Goal: Task Accomplishment & Management: Use online tool/utility

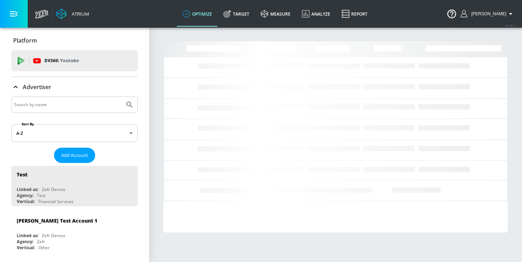
click at [64, 104] on input "Search by name" at bounding box center [68, 104] width 108 height 9
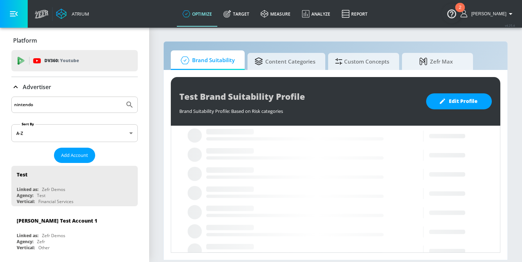
type input "nintendo"
click at [125, 101] on icon "Submit Search" at bounding box center [129, 105] width 9 height 9
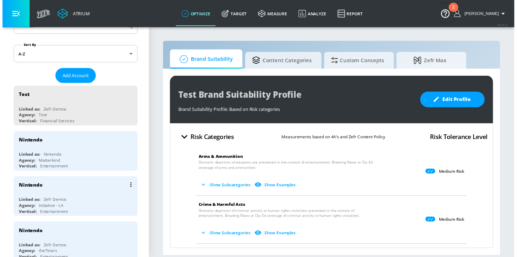
scroll to position [119, 0]
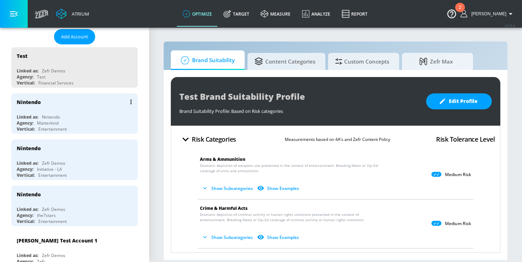
click at [94, 115] on div "Linked as: Nintendo" at bounding box center [76, 117] width 119 height 6
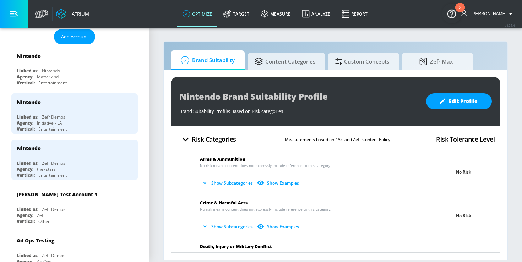
click at [250, 17] on link "Target" at bounding box center [236, 14] width 37 height 26
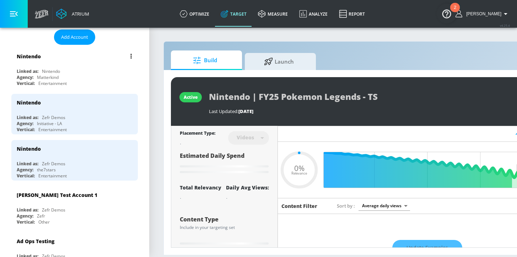
type input "0.05"
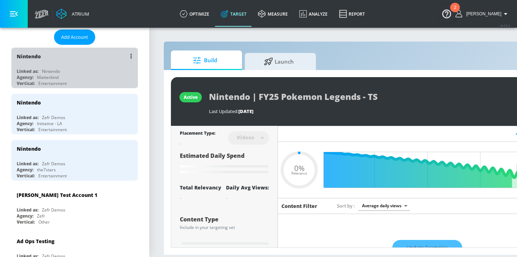
click at [85, 68] on div "Linked as: Nintendo" at bounding box center [76, 71] width 119 height 6
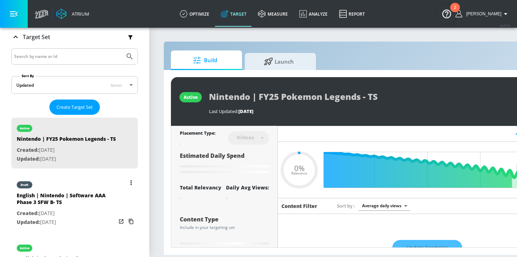
click at [88, 218] on p "Created: [DATE]" at bounding box center [66, 213] width 99 height 9
type input "English | Nintendo | Software AAA Phase 3 SFW B- TS"
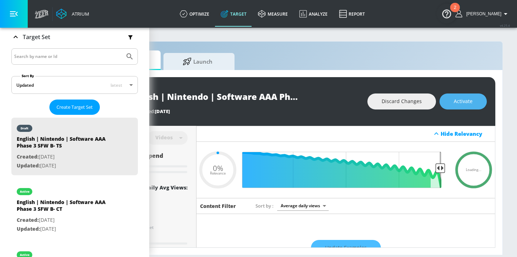
click at [465, 99] on span "Activate" at bounding box center [463, 101] width 19 height 9
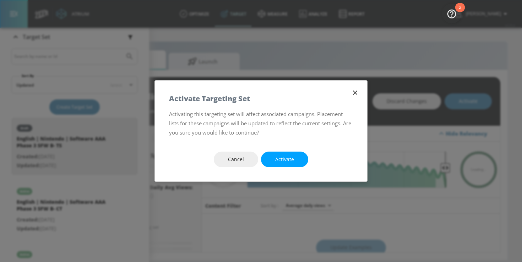
click at [287, 159] on span "Activate" at bounding box center [284, 159] width 19 height 9
type input "0.75"
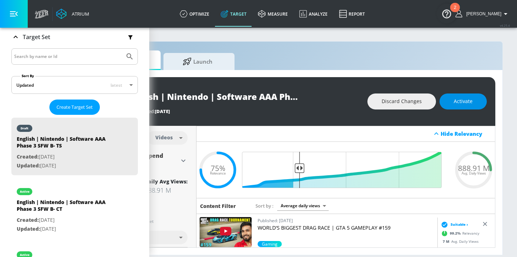
click at [470, 100] on span "Activate" at bounding box center [463, 101] width 19 height 9
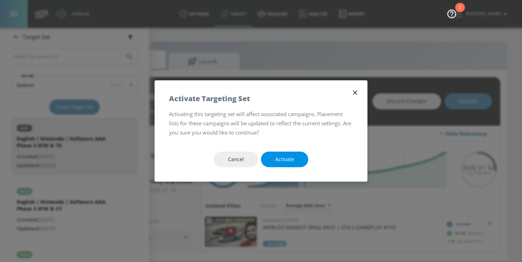
click at [290, 160] on span "Activate" at bounding box center [284, 159] width 19 height 9
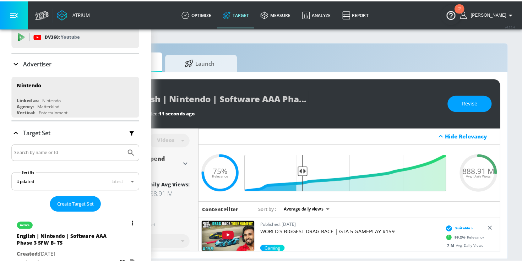
scroll to position [65, 0]
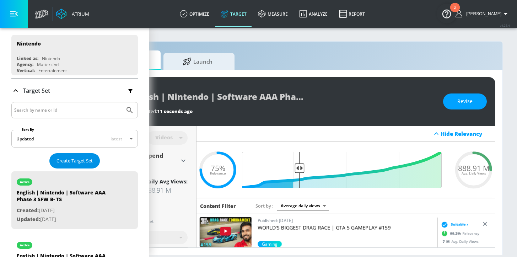
click at [73, 162] on span "Create Target Set" at bounding box center [74, 161] width 36 height 8
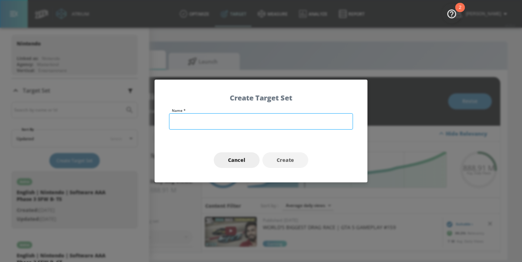
click at [195, 121] on input "text" at bounding box center [261, 121] width 184 height 16
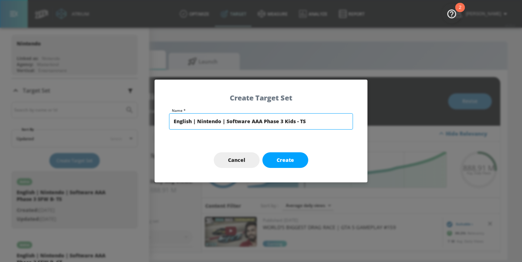
click at [282, 121] on input "English | Nintendo | Software AAA Phase 3 Kids - TS" at bounding box center [261, 121] width 184 height 16
drag, startPoint x: 295, startPoint y: 121, endPoint x: 285, endPoint y: 120, distance: 10.0
click at [285, 120] on input "English | Nintendo | Software AAA Phase 4 Kids - TS" at bounding box center [261, 121] width 184 height 16
type input "English | Nintendo | Software AAA Phase 4 SFW B - TS"
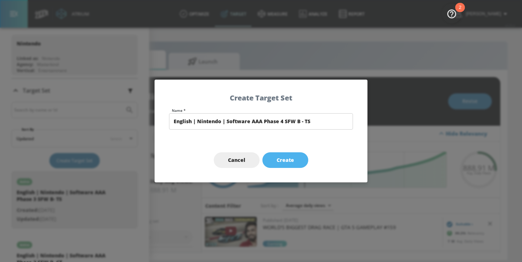
click at [300, 162] on button "Create" at bounding box center [286, 160] width 46 height 16
type input "English | Nintendo | Software AAA Phase 4 SFW B - TS"
type input "channels"
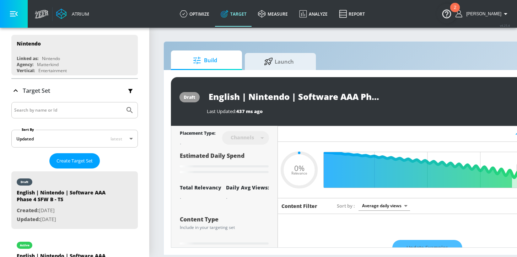
type input "0.6"
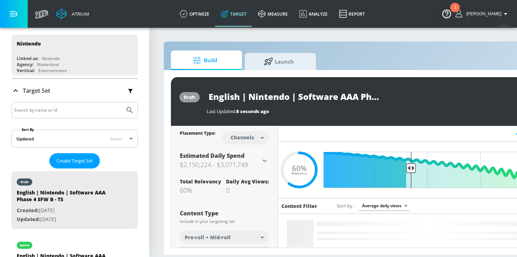
click at [243, 135] on body "Atrium optimize Target measure Analyze Report optimize Target measure Analyze R…" at bounding box center [258, 128] width 517 height 257
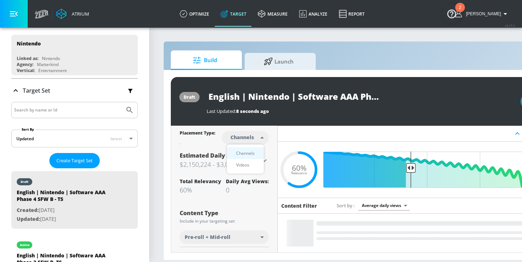
click at [248, 166] on div "Videos" at bounding box center [243, 164] width 20 height 7
type input "videos"
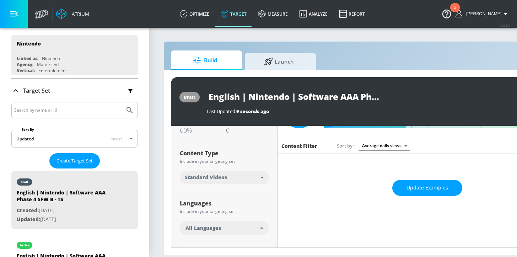
scroll to position [60, 0]
click at [223, 230] on div "All Languages" at bounding box center [222, 227] width 75 height 7
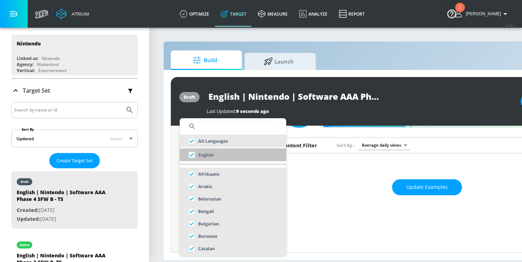
click at [219, 154] on li "English" at bounding box center [233, 154] width 107 height 13
checkbox input "false"
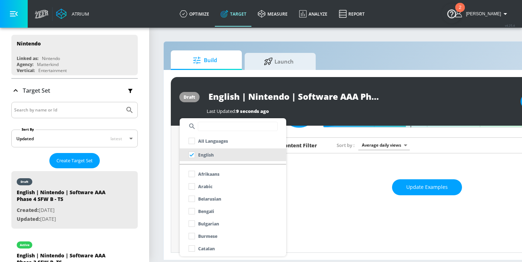
click at [174, 217] on div at bounding box center [261, 131] width 522 height 262
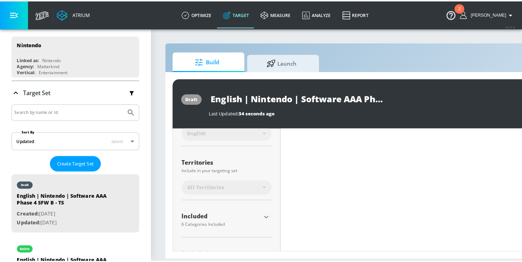
scroll to position [157, 0]
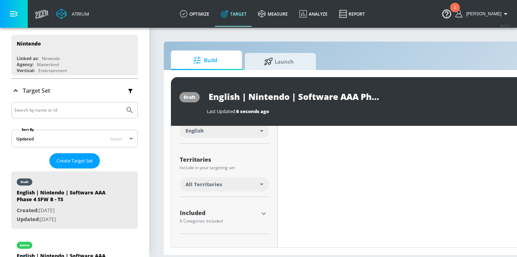
click at [203, 187] on span "All Territories" at bounding box center [203, 184] width 37 height 7
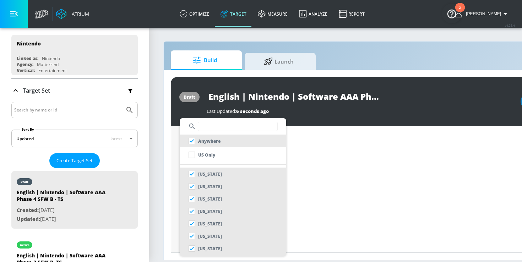
click at [215, 126] on input "text" at bounding box center [238, 126] width 80 height 9
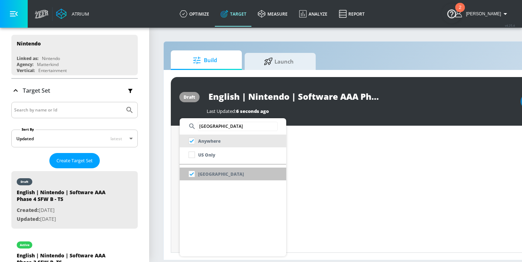
type input "[GEOGRAPHIC_DATA]"
click at [234, 174] on li "[GEOGRAPHIC_DATA]" at bounding box center [233, 174] width 107 height 13
checkbox input "false"
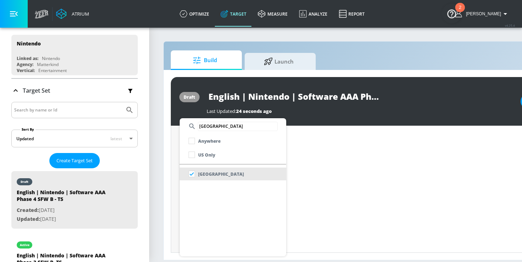
click at [316, 193] on div at bounding box center [261, 131] width 522 height 262
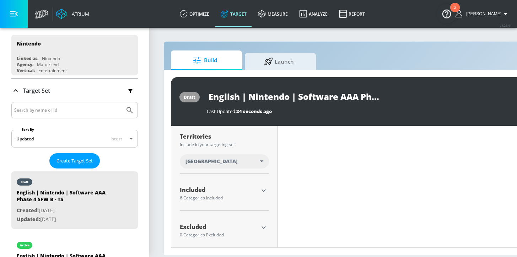
scroll to position [181, 0]
click at [266, 189] on icon "button" at bounding box center [263, 189] width 9 height 9
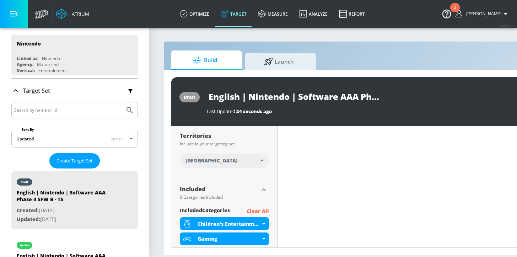
click at [262, 210] on p "Clear All" at bounding box center [258, 211] width 22 height 9
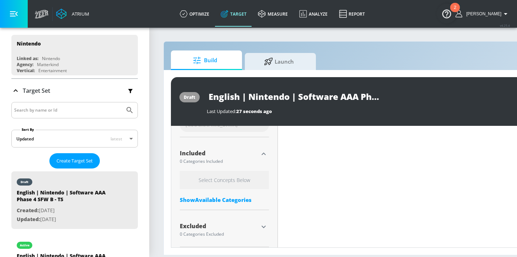
scroll to position [223, 0]
click at [205, 197] on div "Show Available Categories" at bounding box center [224, 199] width 89 height 7
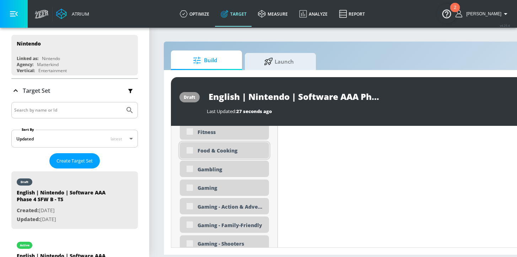
scroll to position [914, 0]
drag, startPoint x: 222, startPoint y: 186, endPoint x: 225, endPoint y: 191, distance: 5.6
click at [221, 186] on div "Gaming" at bounding box center [230, 187] width 66 height 7
checkbox input "true"
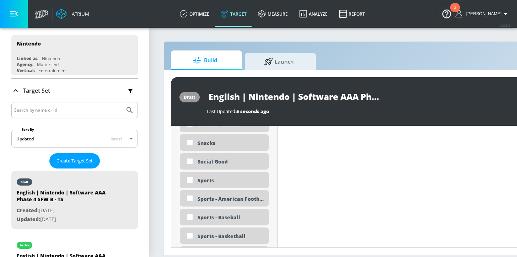
scroll to position [1705, 0]
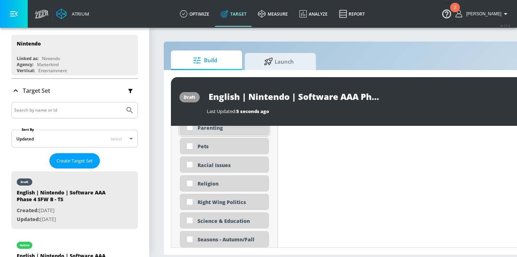
click at [219, 128] on div "Parenting" at bounding box center [230, 127] width 66 height 7
checkbox input "true"
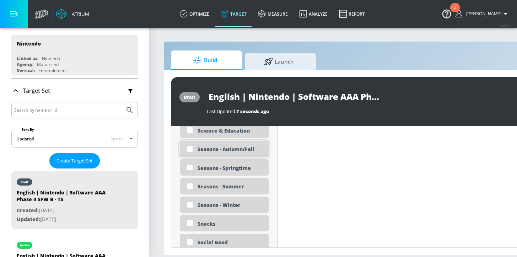
scroll to position [1785, 0]
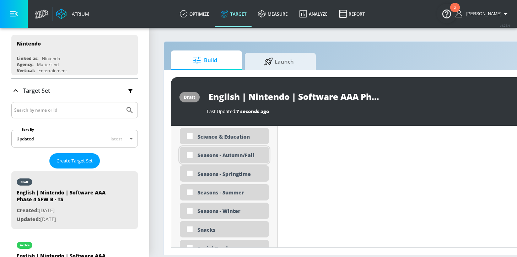
click at [237, 158] on div "Seasons - Autumn/Fall" at bounding box center [230, 155] width 66 height 7
checkbox input "true"
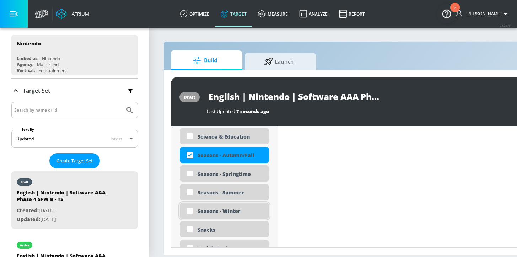
click at [241, 208] on div "Seasons - Winter" at bounding box center [230, 210] width 66 height 7
checkbox input "true"
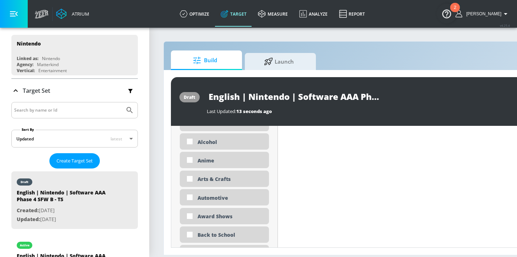
scroll to position [371, 0]
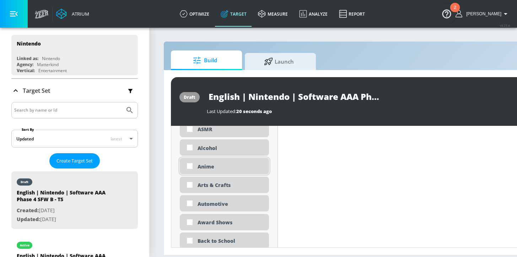
click at [217, 166] on div "Anime" at bounding box center [230, 166] width 66 height 7
checkbox input "true"
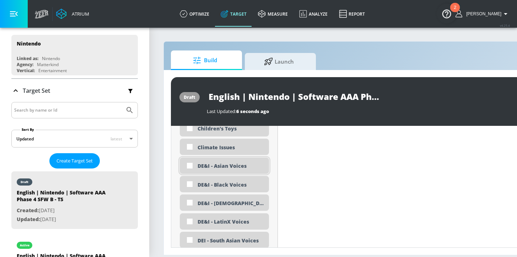
click at [231, 169] on div "DE&I - Asian Voices" at bounding box center [230, 165] width 66 height 7
checkbox input "true"
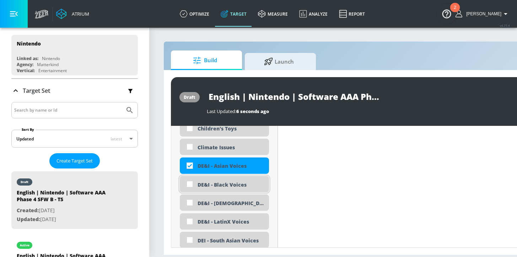
click at [229, 184] on div "DE&I - Black Voices" at bounding box center [230, 184] width 66 height 7
checkbox input "true"
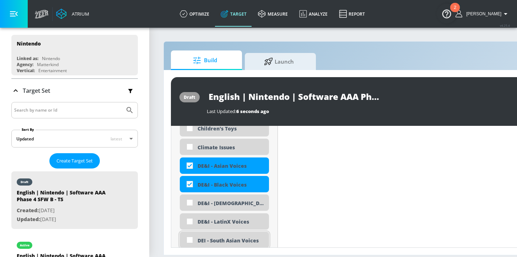
click at [233, 241] on div "DEI - South Asian Voices" at bounding box center [230, 240] width 66 height 7
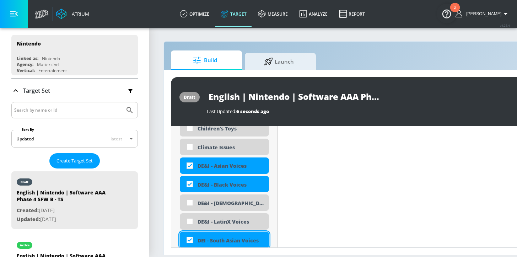
checkbox input "true"
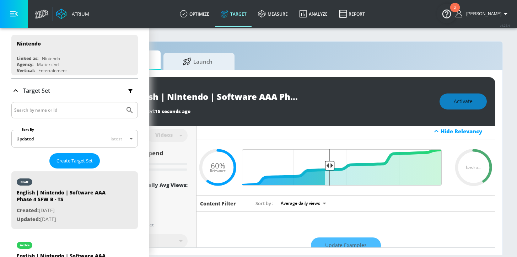
scroll to position [0, 0]
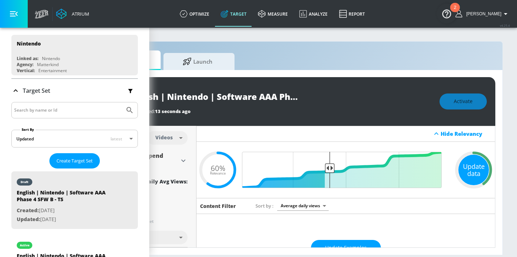
click at [476, 163] on div "Update data" at bounding box center [473, 170] width 31 height 31
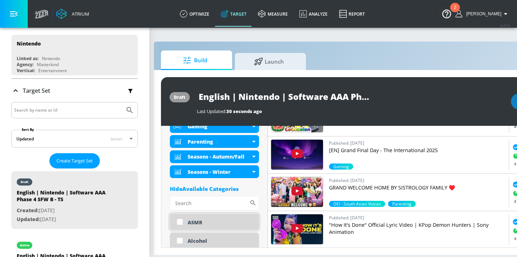
scroll to position [399, 0]
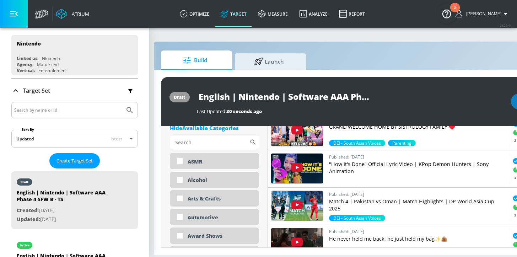
click at [206, 129] on div "Hide Available Categories" at bounding box center [214, 127] width 89 height 7
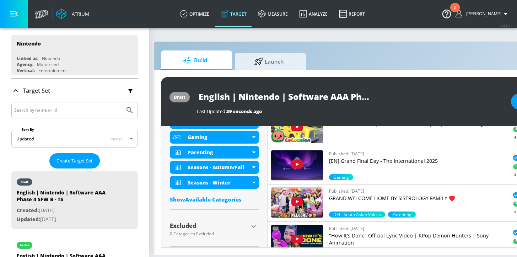
click at [254, 227] on icon "button" at bounding box center [253, 226] width 9 height 9
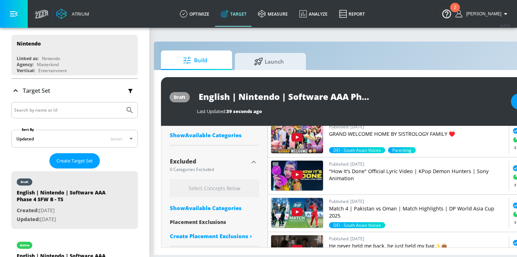
scroll to position [1, 10]
click at [227, 210] on div "Select Concepts Below Show Available Categories Placement Exclusions Create Pla…" at bounding box center [214, 211] width 89 height 64
click at [227, 208] on div "Show Available Categories" at bounding box center [214, 207] width 89 height 7
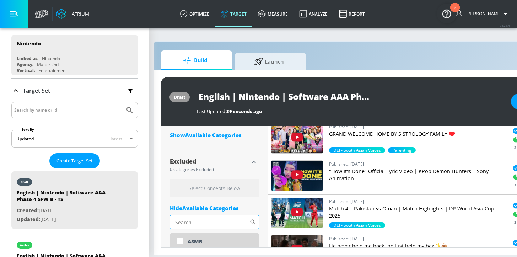
scroll to position [405, 0]
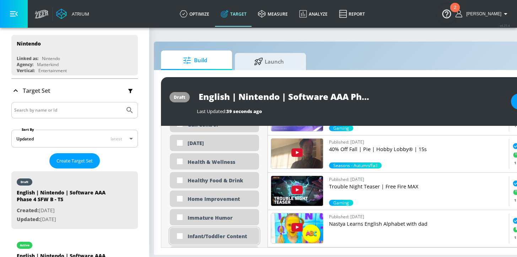
click at [227, 233] on div "Infant/Toddler Content" at bounding box center [221, 236] width 66 height 7
checkbox input "true"
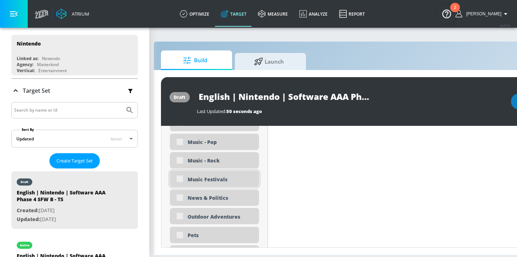
scroll to position [1711, 0]
click at [216, 179] on div "News & Politics" at bounding box center [221, 180] width 66 height 7
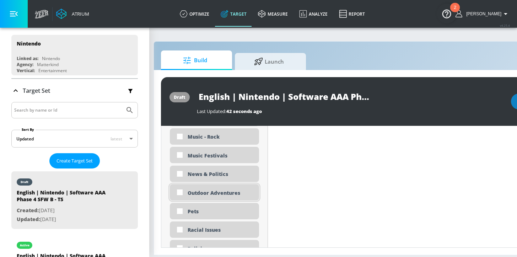
scroll to position [1705, 0]
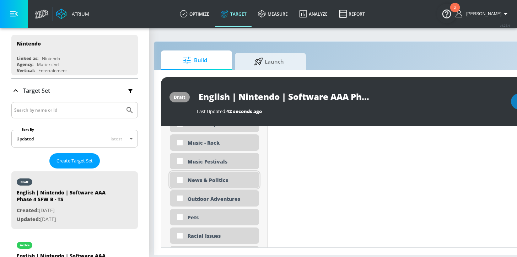
click at [209, 179] on div "News & Politics" at bounding box center [221, 180] width 66 height 7
checkbox input "true"
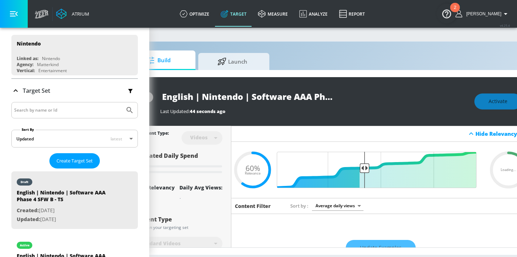
scroll to position [1, 70]
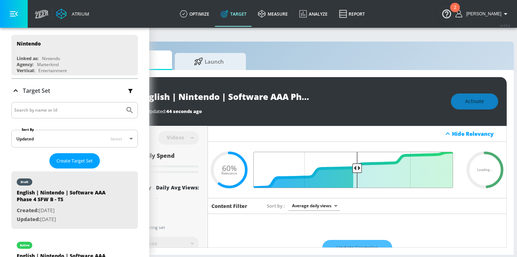
drag, startPoint x: 343, startPoint y: 166, endPoint x: 357, endPoint y: 167, distance: 14.6
click at [357, 167] on input "Final Threshold" at bounding box center [357, 170] width 199 height 36
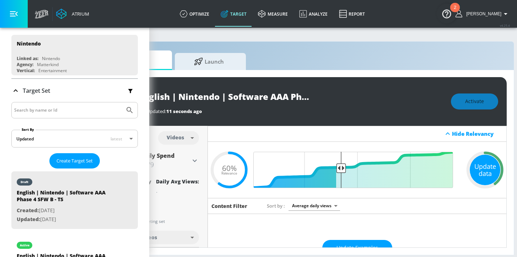
click at [487, 169] on div "Update data" at bounding box center [485, 170] width 31 height 31
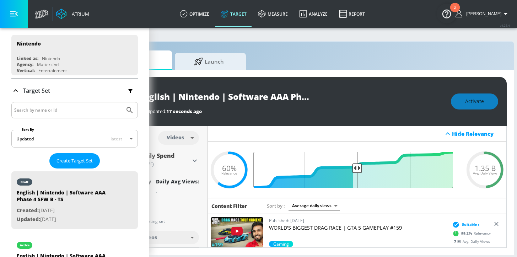
drag, startPoint x: 341, startPoint y: 166, endPoint x: 358, endPoint y: 168, distance: 16.4
click at [358, 168] on input "Final Threshold" at bounding box center [357, 170] width 199 height 36
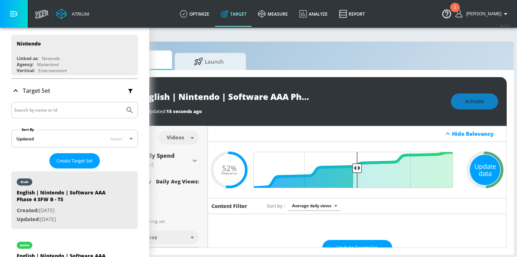
click at [482, 166] on div "Update data" at bounding box center [485, 170] width 31 height 31
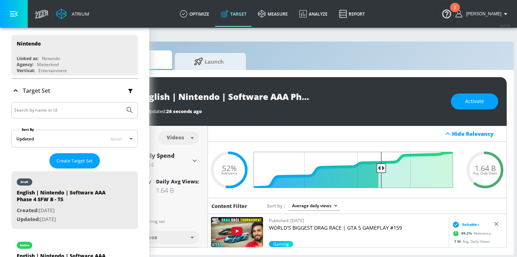
drag, startPoint x: 359, startPoint y: 166, endPoint x: 380, endPoint y: 166, distance: 21.0
type input "0.4"
click at [380, 166] on input "Final Threshold" at bounding box center [357, 170] width 199 height 36
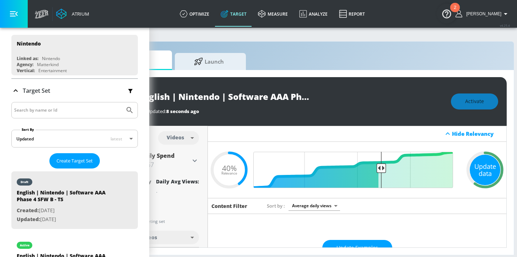
click at [483, 169] on div "Update data" at bounding box center [485, 170] width 31 height 31
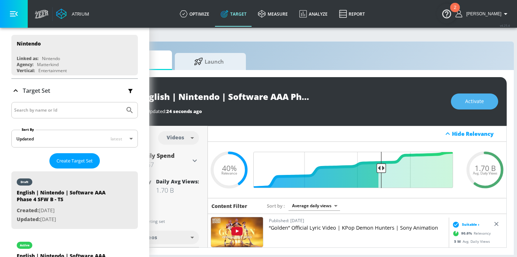
click at [476, 100] on span "Activate" at bounding box center [474, 101] width 19 height 9
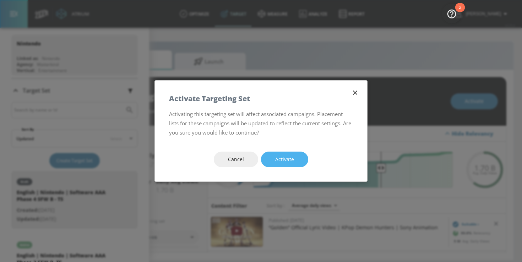
click at [283, 159] on span "Activate" at bounding box center [284, 159] width 19 height 9
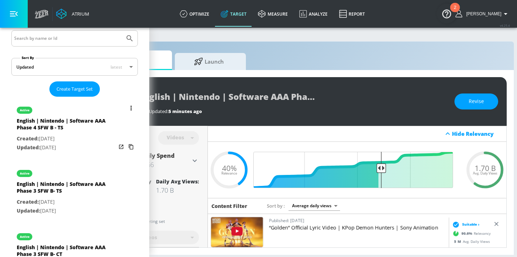
scroll to position [75, 0]
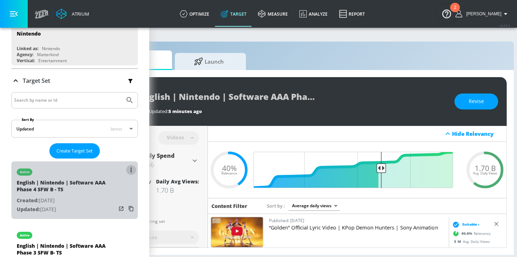
click at [129, 168] on button "list of Target Set" at bounding box center [131, 170] width 10 height 10
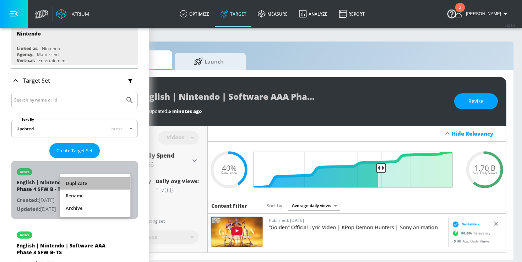
click at [80, 185] on li "Duplicate" at bounding box center [95, 183] width 70 height 12
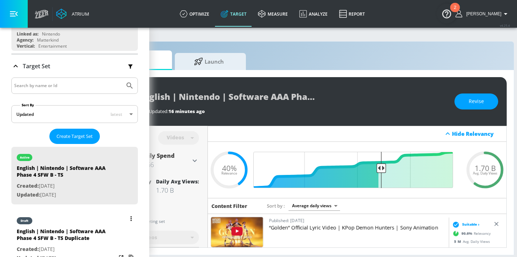
scroll to position [90, 0]
drag, startPoint x: 94, startPoint y: 240, endPoint x: 244, endPoint y: 124, distance: 189.2
click at [94, 240] on div "English | Nintendo | Software AAA Phase 4 SFW B - TS Duplicate" at bounding box center [66, 236] width 99 height 17
type input "English | Nintendo | Software AAA Phase 4 SFW B - TS Duplicate"
type input "0.05"
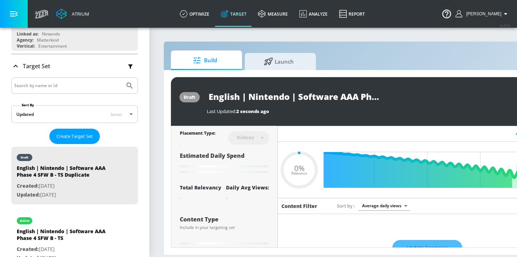
click at [230, 96] on input "English | Nintendo | Software AAA Phase 4 SFW B - TS Duplicate" at bounding box center [296, 96] width 178 height 16
drag, startPoint x: 239, startPoint y: 97, endPoint x: 204, endPoint y: 97, distance: 35.2
click at [204, 97] on div "draft English | Nintendo | Software AAA Phase 4 SFW B - TS Duplicate Last Updat…" at bounding box center [374, 101] width 406 height 49
type input "F | Nintendo | Software AAA Phase 4 SFW B - TS Duplicate"
type input "0.05"
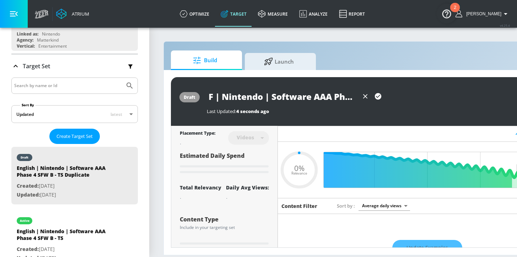
type input "Fr | Nintendo | Software AAA Phase 4 SFW B - TS Duplicate"
type input "0.05"
type input "Fre | Nintendo | Software AAA Phase 4 SFW B - TS Duplicate"
type input "0.05"
type input "Fren | Nintendo | Software AAA Phase 4 SFW B - TS Duplicate"
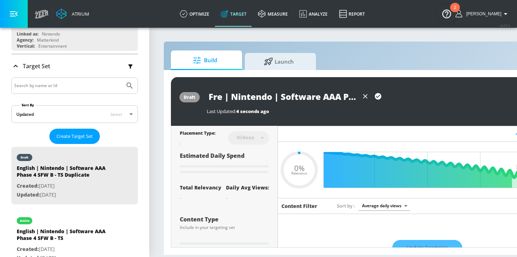
type input "0.05"
type input "Frenc | Nintendo | Software AAA Phase 4 SFW B - TS Duplicate"
type input "0.05"
type input "French | Nintendo | Software AAA Phase 4 SFW B - TS Duplicate"
type input "0.05"
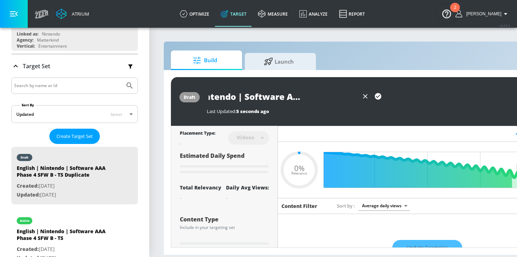
drag, startPoint x: 342, startPoint y: 94, endPoint x: 367, endPoint y: 93, distance: 25.2
click at [367, 93] on div "French | Nintendo | Software AAA Phase 4 SFW B - TS Duplicate" at bounding box center [296, 96] width 178 height 16
click at [345, 94] on input "French | Nintendo | Software AAA Phase 4 SFW B - TS Duplicate" at bounding box center [283, 96] width 152 height 16
drag, startPoint x: 328, startPoint y: 98, endPoint x: 429, endPoint y: 99, distance: 100.9
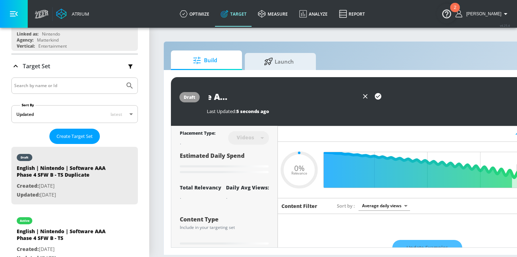
click at [429, 99] on div "French | Nintendo | Software AAA Phase 4 SFW B - TS Duplicate" at bounding box center [360, 96] width 307 height 16
type input "French | Nintendo | Software AAA Phase 4 SFW B - TS"
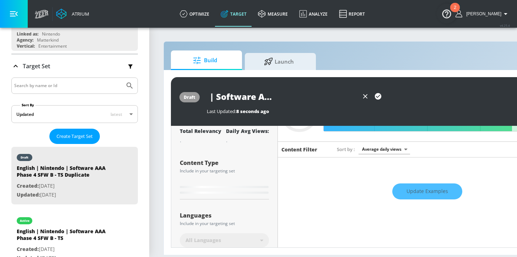
scroll to position [119, 0]
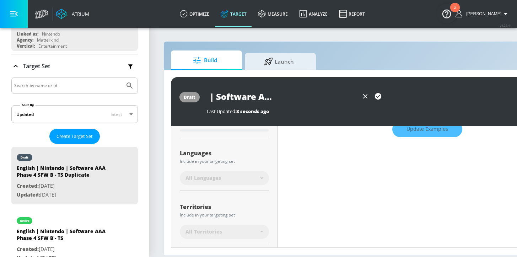
type input "0.4"
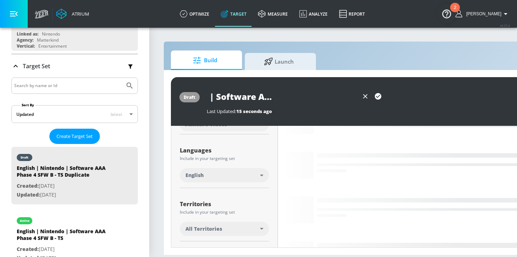
type input "French | Nintendo | Software AAA Phase 4 SFW B - TS"
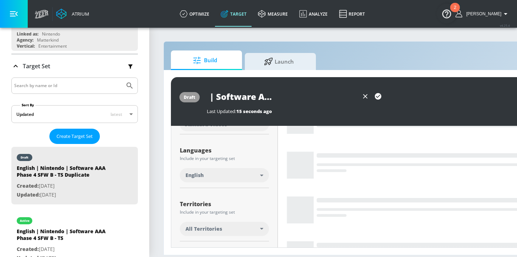
click at [220, 173] on div "English" at bounding box center [222, 175] width 75 height 7
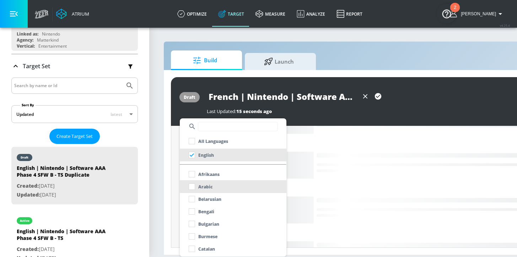
scroll to position [0, 0]
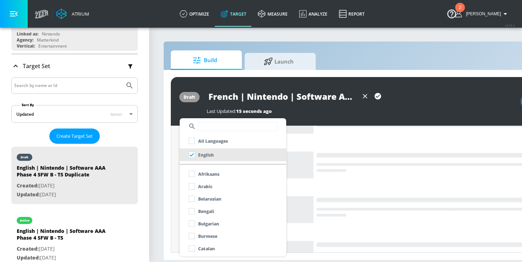
click at [215, 130] on input "text" at bounding box center [238, 126] width 80 height 9
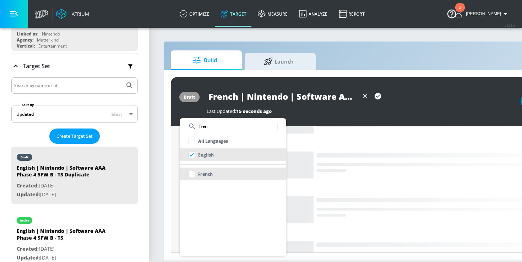
type input "fren"
click at [227, 173] on li "French" at bounding box center [233, 174] width 107 height 13
click at [168, 208] on div at bounding box center [261, 131] width 522 height 262
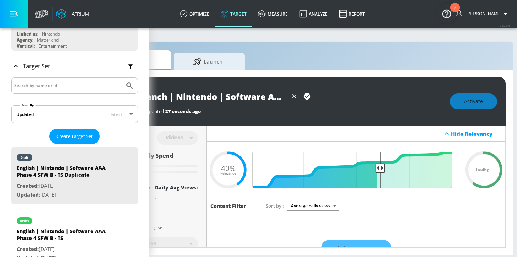
scroll to position [0, 87]
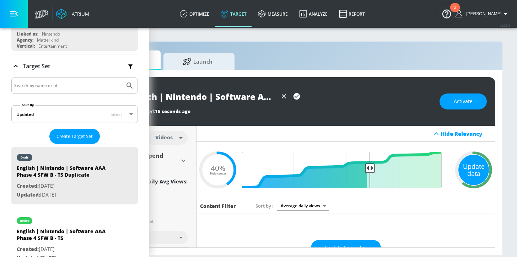
click at [465, 173] on div "Update data" at bounding box center [473, 170] width 31 height 31
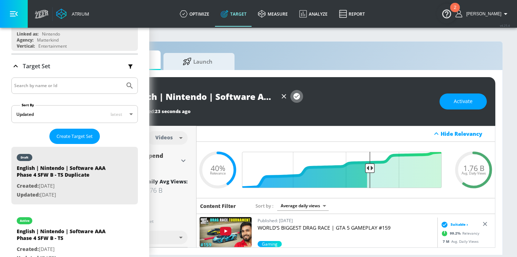
click at [293, 94] on icon "button" at bounding box center [296, 96] width 6 height 6
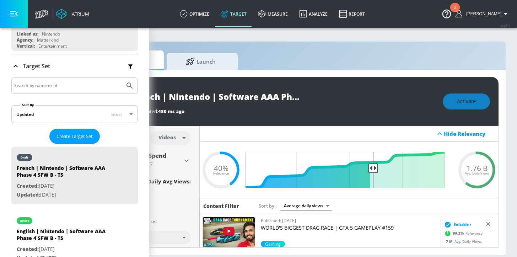
scroll to position [0, 79]
click at [472, 108] on button "Activate" at bounding box center [465, 101] width 47 height 16
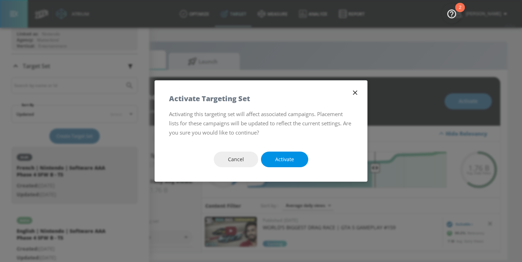
click at [281, 157] on span "Activate" at bounding box center [284, 159] width 19 height 9
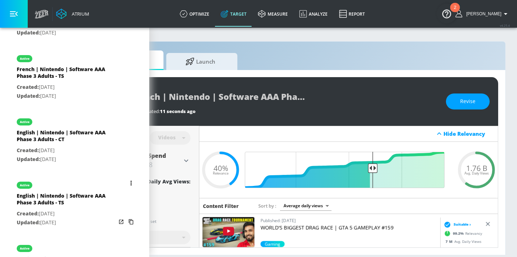
scroll to position [715, 0]
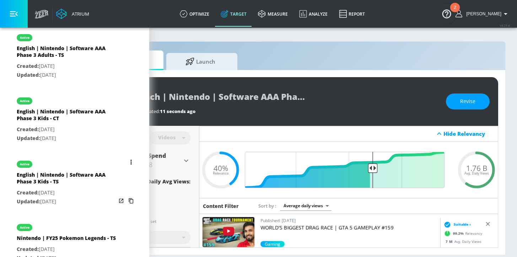
click at [77, 190] on p "Created: [DATE]" at bounding box center [66, 192] width 99 height 9
type input "English | Nintendo | Software AAA Phase 3 Kids - TS"
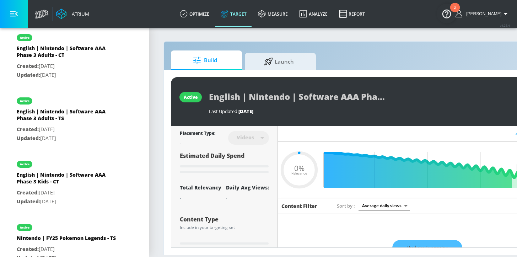
scroll to position [0, 82]
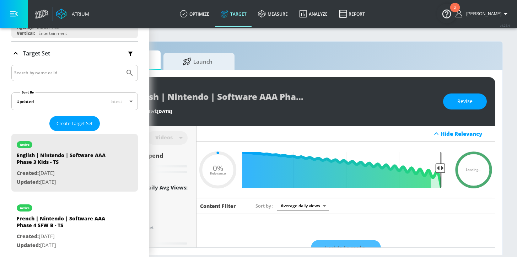
type input "0.8"
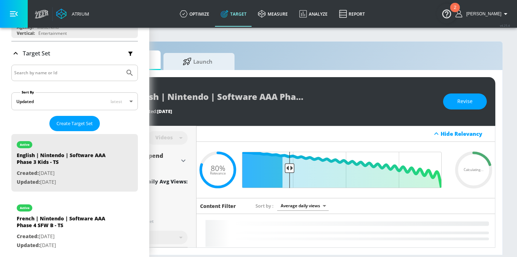
scroll to position [98, 0]
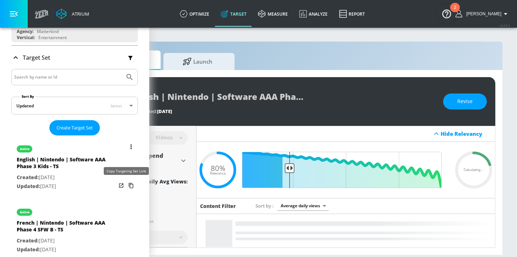
click at [129, 185] on icon "list of Target Set" at bounding box center [131, 185] width 5 height 5
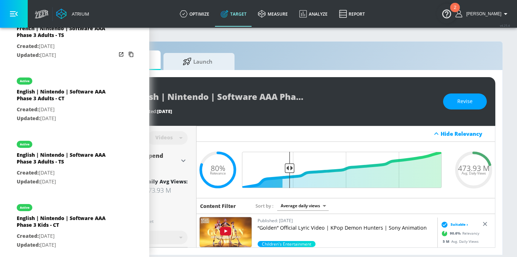
scroll to position [674, 0]
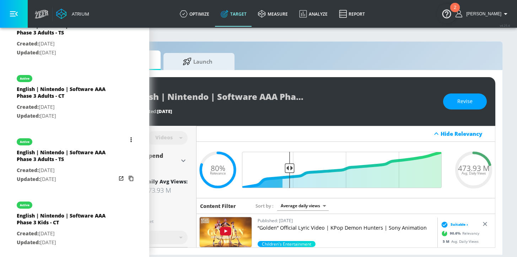
click at [83, 177] on p "Updated: [DATE]" at bounding box center [66, 179] width 99 height 9
type input "English | Nintendo | Software AAA Phase 3 Adults - TS"
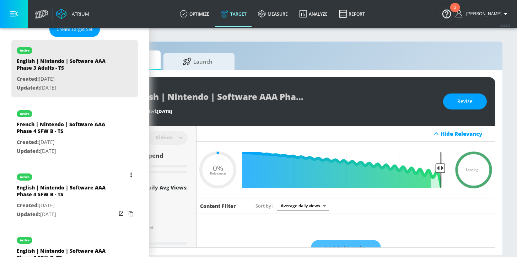
scroll to position [158, 0]
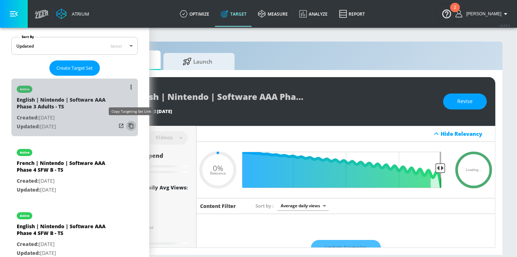
click at [125, 126] on icon "list of Target Set" at bounding box center [130, 125] width 11 height 11
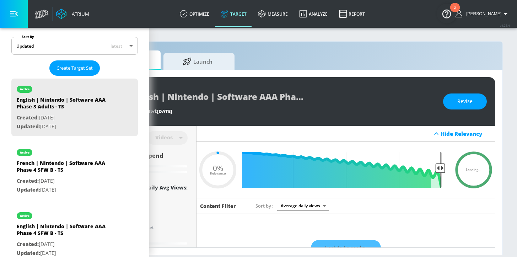
type input "0.75"
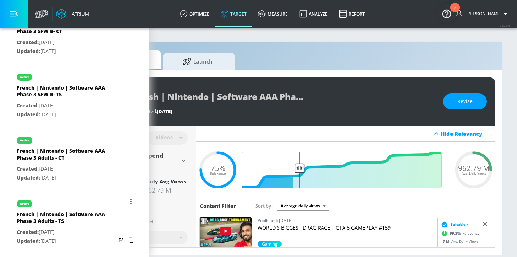
scroll to position [486, 0]
drag, startPoint x: 86, startPoint y: 226, endPoint x: 103, endPoint y: 197, distance: 33.8
click at [86, 226] on div "French | Nintendo | Software AAA Phase 3 Adults - TS" at bounding box center [66, 219] width 99 height 17
type input "French | Nintendo | Software AAA Phase 3 Adults - TS"
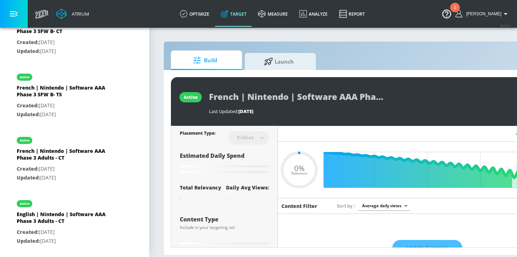
type input "0.77"
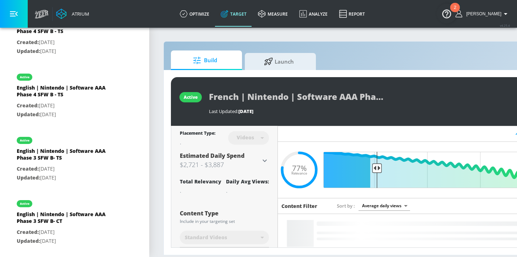
scroll to position [143, 0]
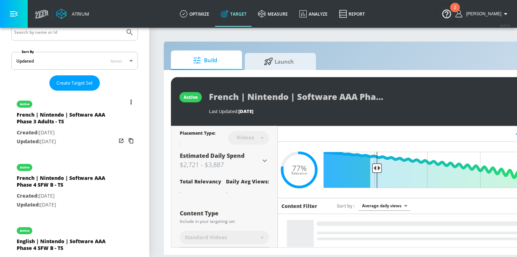
click at [129, 141] on icon "list of Target Set" at bounding box center [131, 140] width 5 height 5
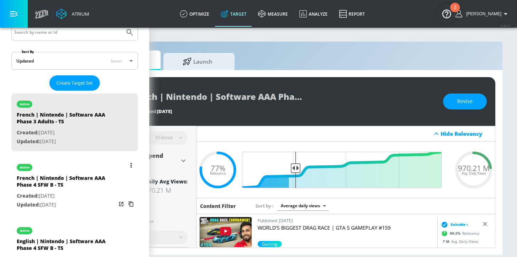
scroll to position [156, 0]
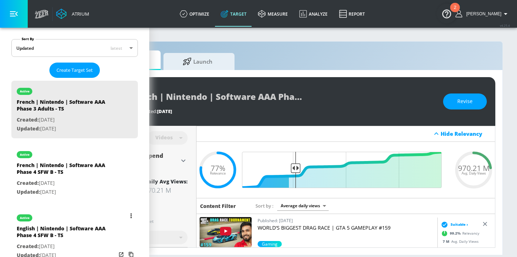
click at [77, 241] on div "English | Nintendo | Software AAA Phase 4 SFW B - TS" at bounding box center [66, 233] width 99 height 17
type input "English | Nintendo | Software AAA Phase 4 SFW B - TS"
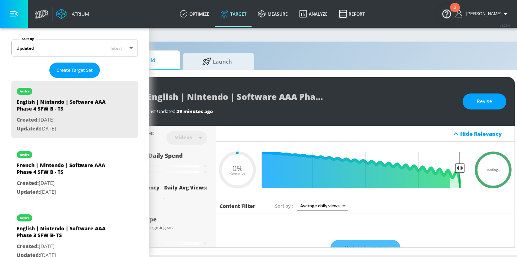
scroll to position [0, 73]
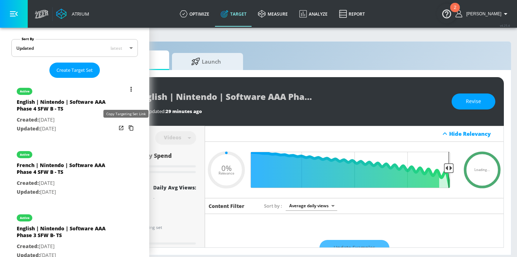
click at [129, 129] on icon "list of Target Set" at bounding box center [131, 127] width 5 height 5
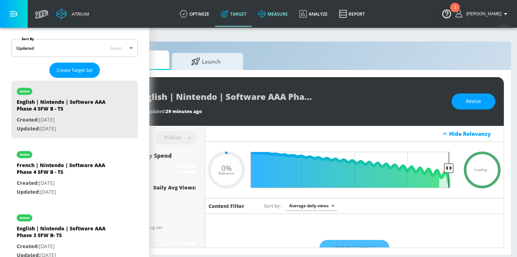
type input "0.4"
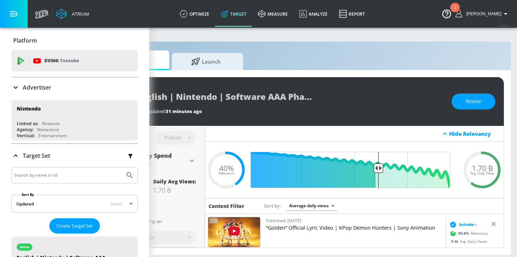
scroll to position [156, 0]
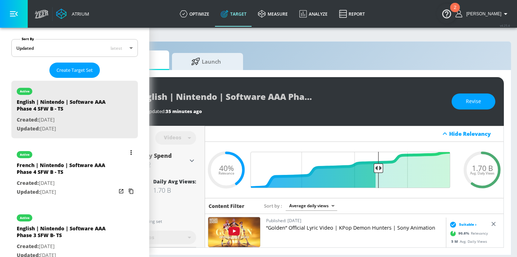
click at [84, 183] on p "Created: Sep. 16, 2025" at bounding box center [66, 183] width 99 height 9
type input "French | Nintendo | Software AAA Phase 4 SFW B - TS"
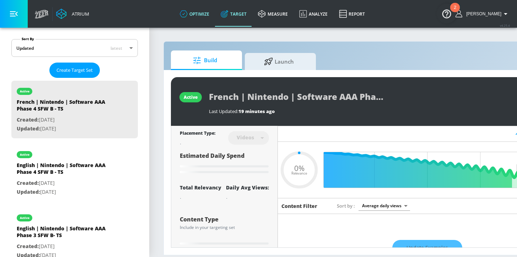
type input "0.4"
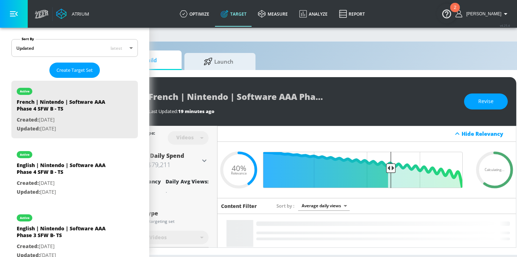
scroll to position [0, 87]
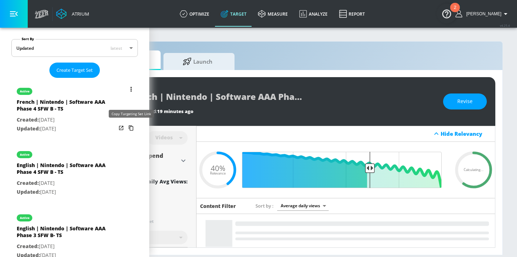
click at [126, 128] on icon "list of Target Set" at bounding box center [130, 127] width 11 height 11
